Goal: Information Seeking & Learning: Learn about a topic

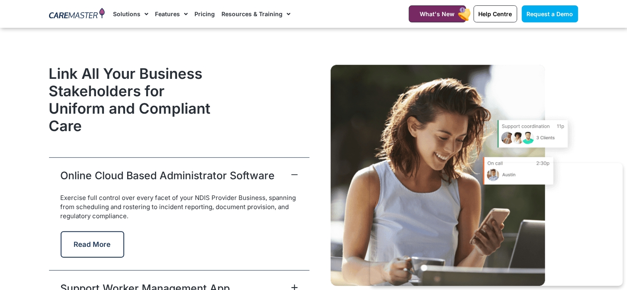
scroll to position [2105, 0]
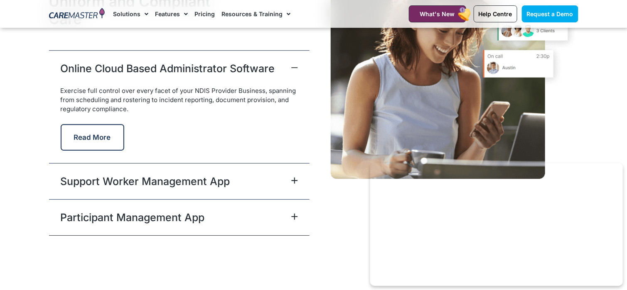
click at [300, 179] on div "Support Worker Management App" at bounding box center [179, 181] width 261 height 36
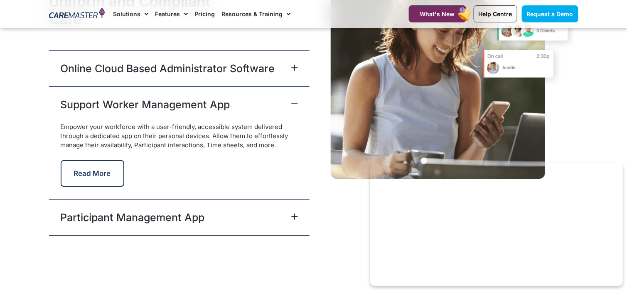
click at [297, 214] on icon at bounding box center [294, 217] width 7 height 7
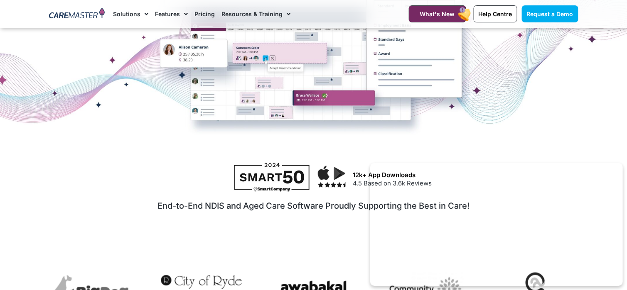
scroll to position [0, 0]
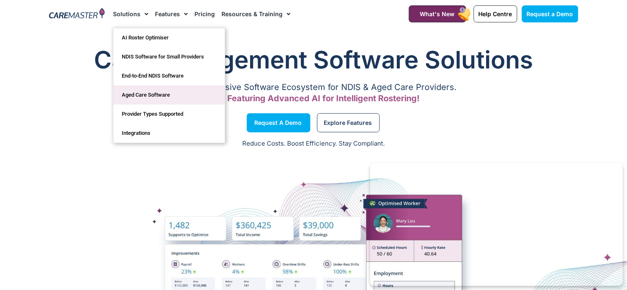
click at [157, 90] on link "Aged Care Software" at bounding box center [168, 95] width 111 height 19
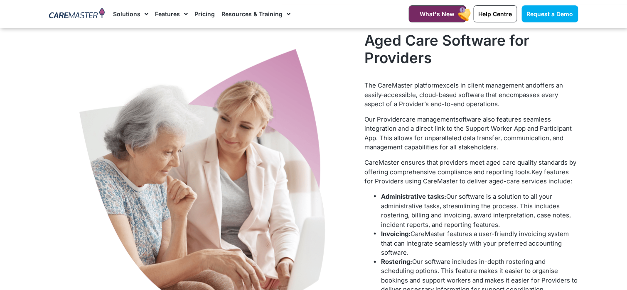
scroll to position [221, 0]
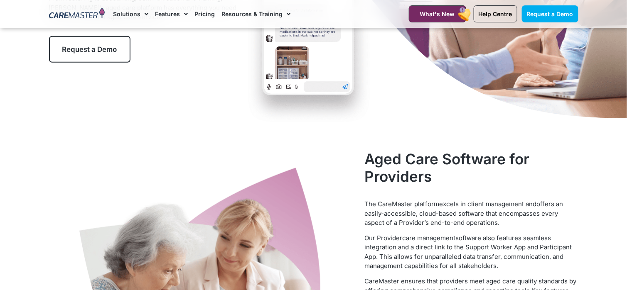
click at [202, 17] on link "Pricing" at bounding box center [204, 14] width 20 height 28
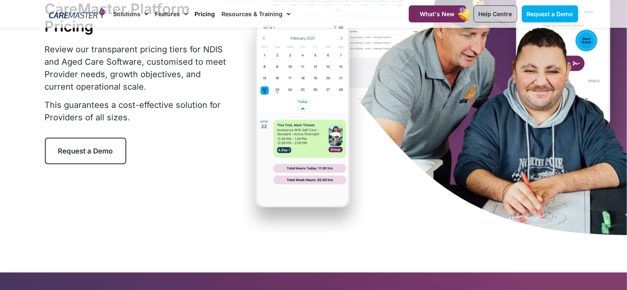
scroll to position [111, 0]
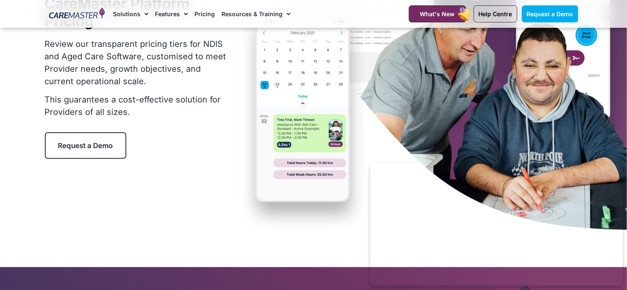
click at [128, 171] on div "CareMaster Platform Pricing Review our transparent pricing tiers for NDIS and A…" at bounding box center [314, 76] width 538 height 319
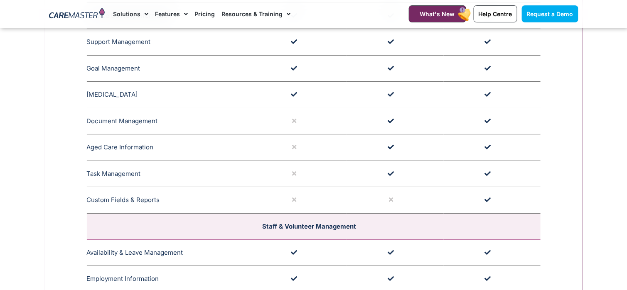
scroll to position [1108, 0]
